Goal: Task Accomplishment & Management: Manage account settings

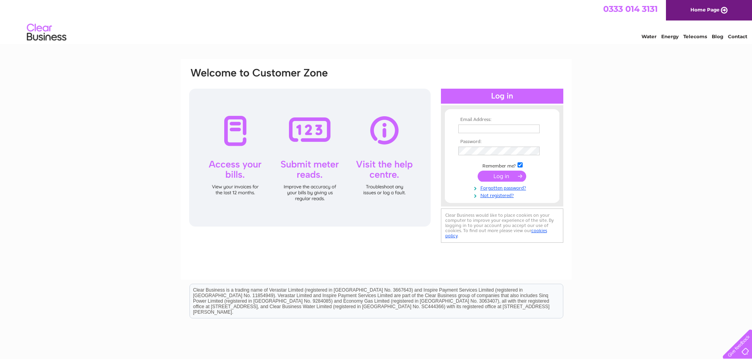
type input "sharyn@go-wright.co.uk"
click at [507, 177] on input "submit" at bounding box center [501, 176] width 49 height 11
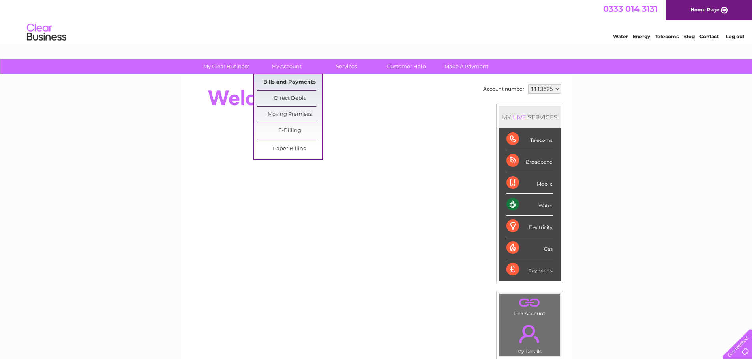
click at [285, 79] on link "Bills and Payments" at bounding box center [289, 83] width 65 height 16
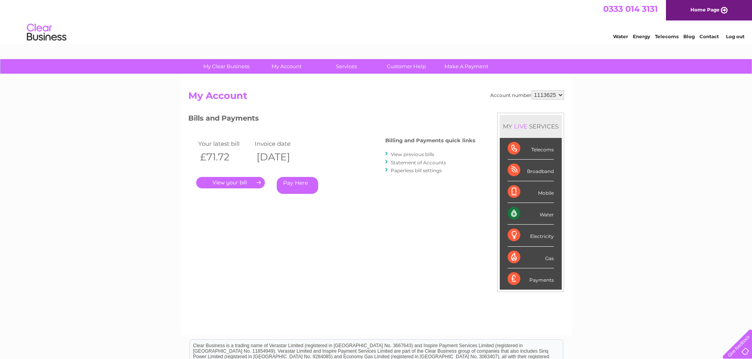
click at [244, 184] on link "." at bounding box center [230, 182] width 69 height 11
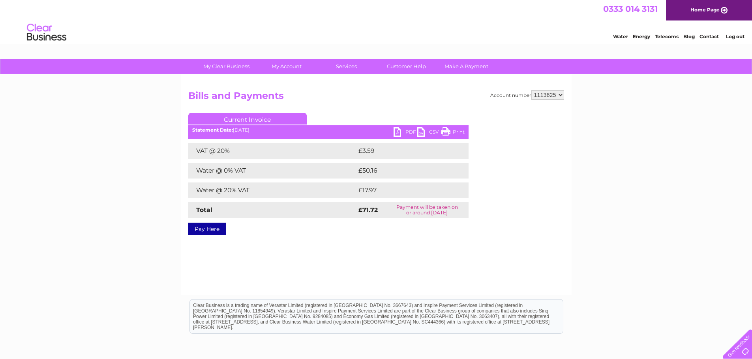
click at [406, 131] on link "PDF" at bounding box center [405, 132] width 24 height 11
